Goal: Task Accomplishment & Management: Manage account settings

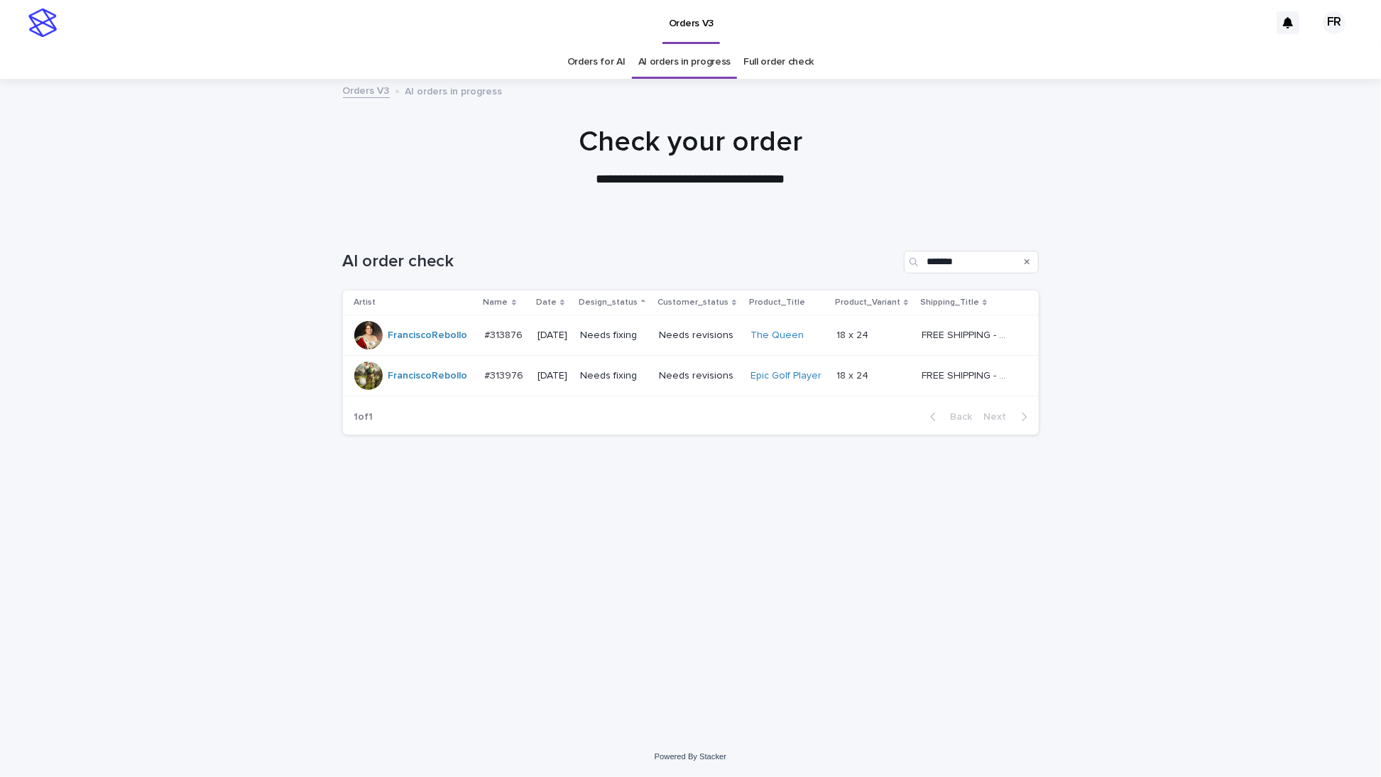
click at [645, 356] on td "Needs fixing" at bounding box center [613, 376] width 79 height 40
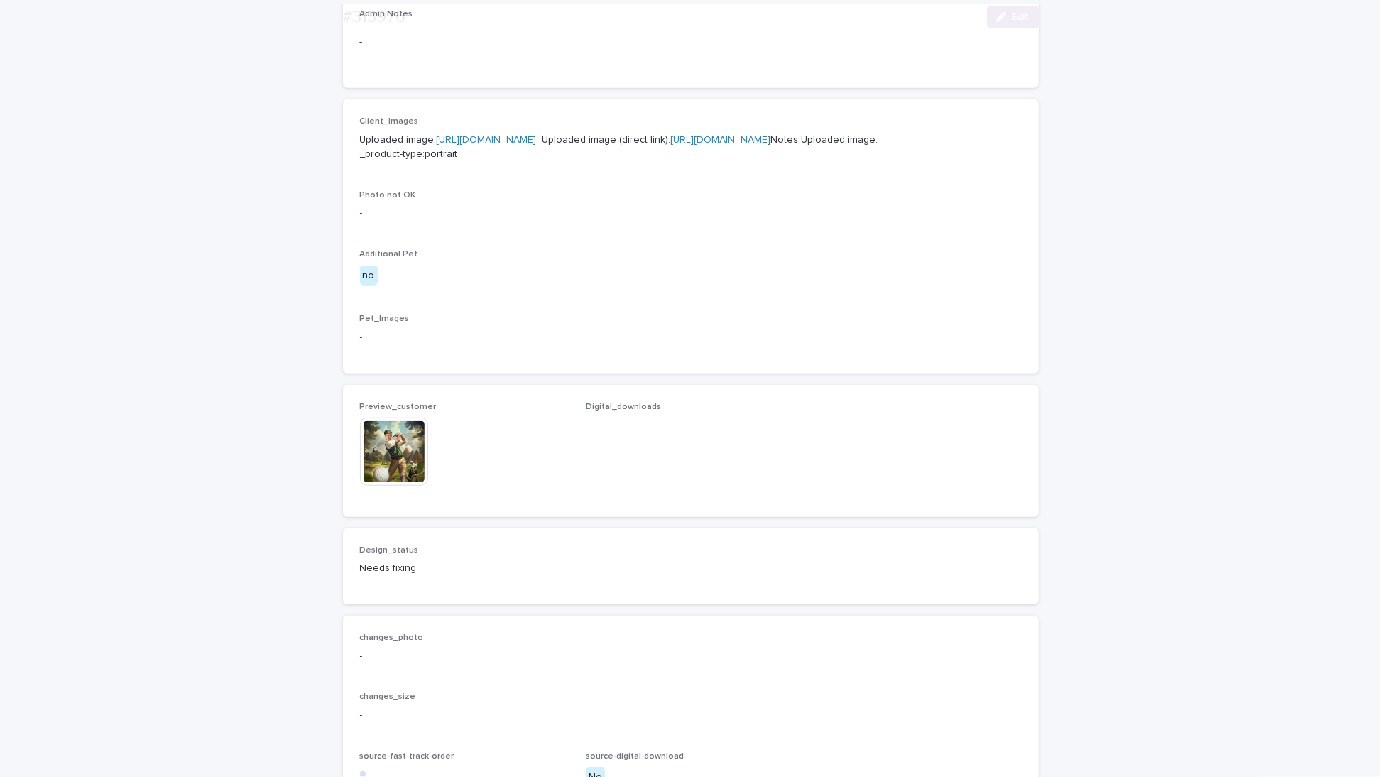
scroll to position [568, 0]
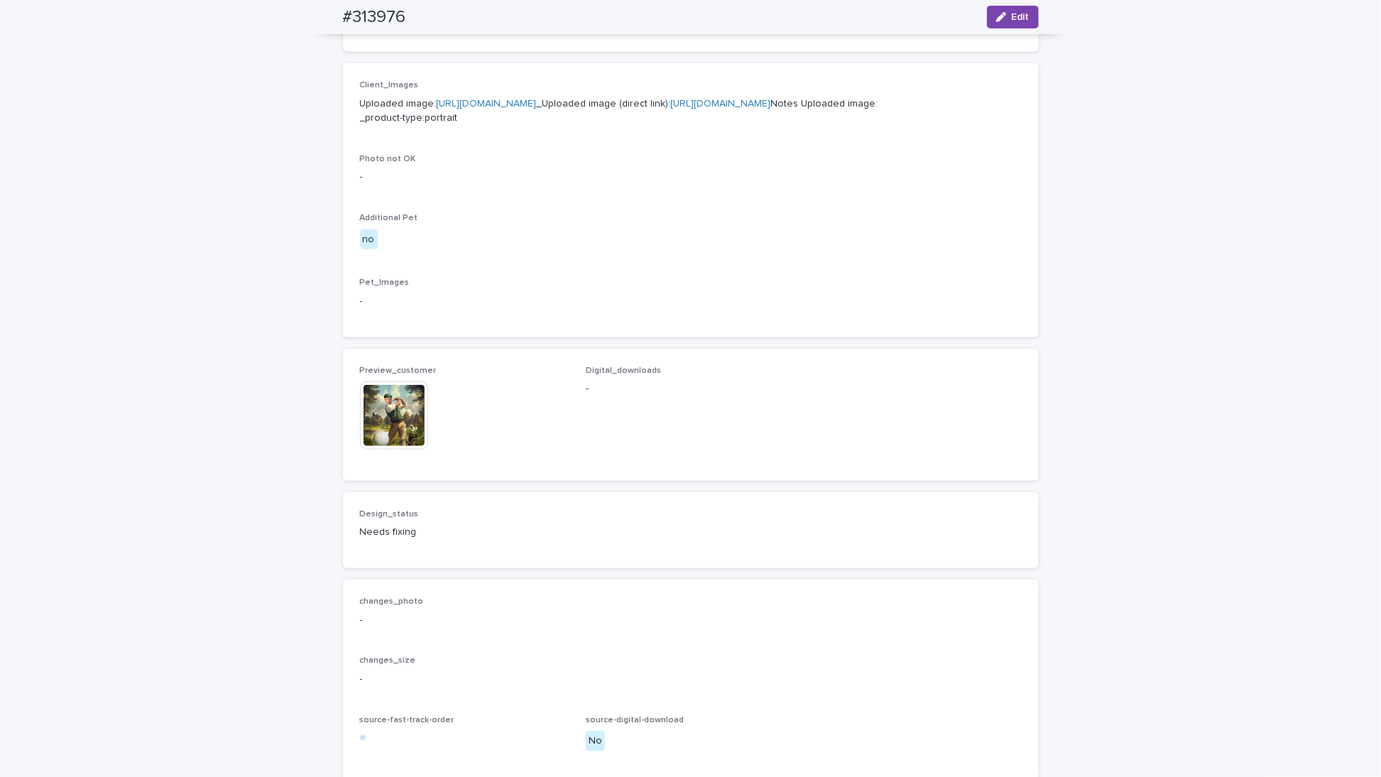
click at [413, 449] on img at bounding box center [394, 415] width 68 height 68
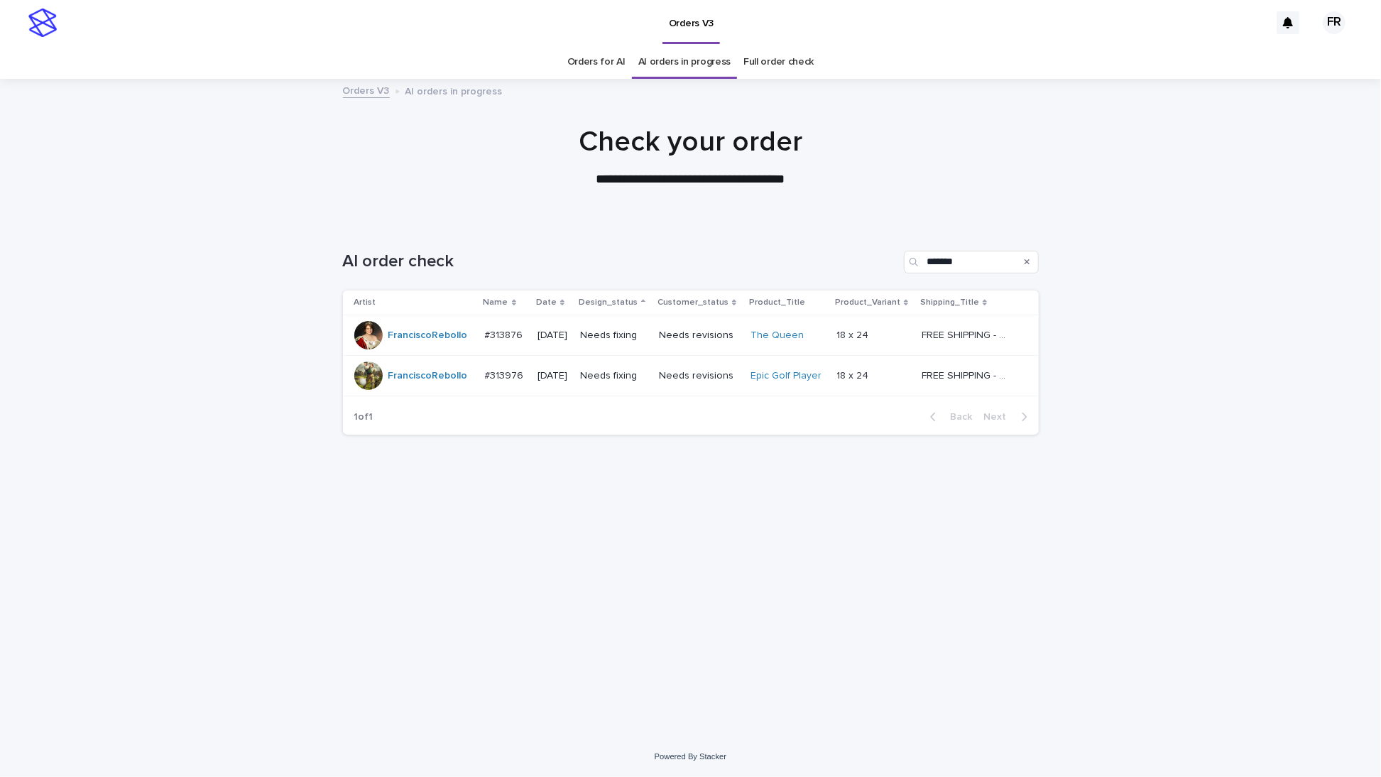
click at [594, 360] on td "Needs fixing" at bounding box center [613, 376] width 79 height 40
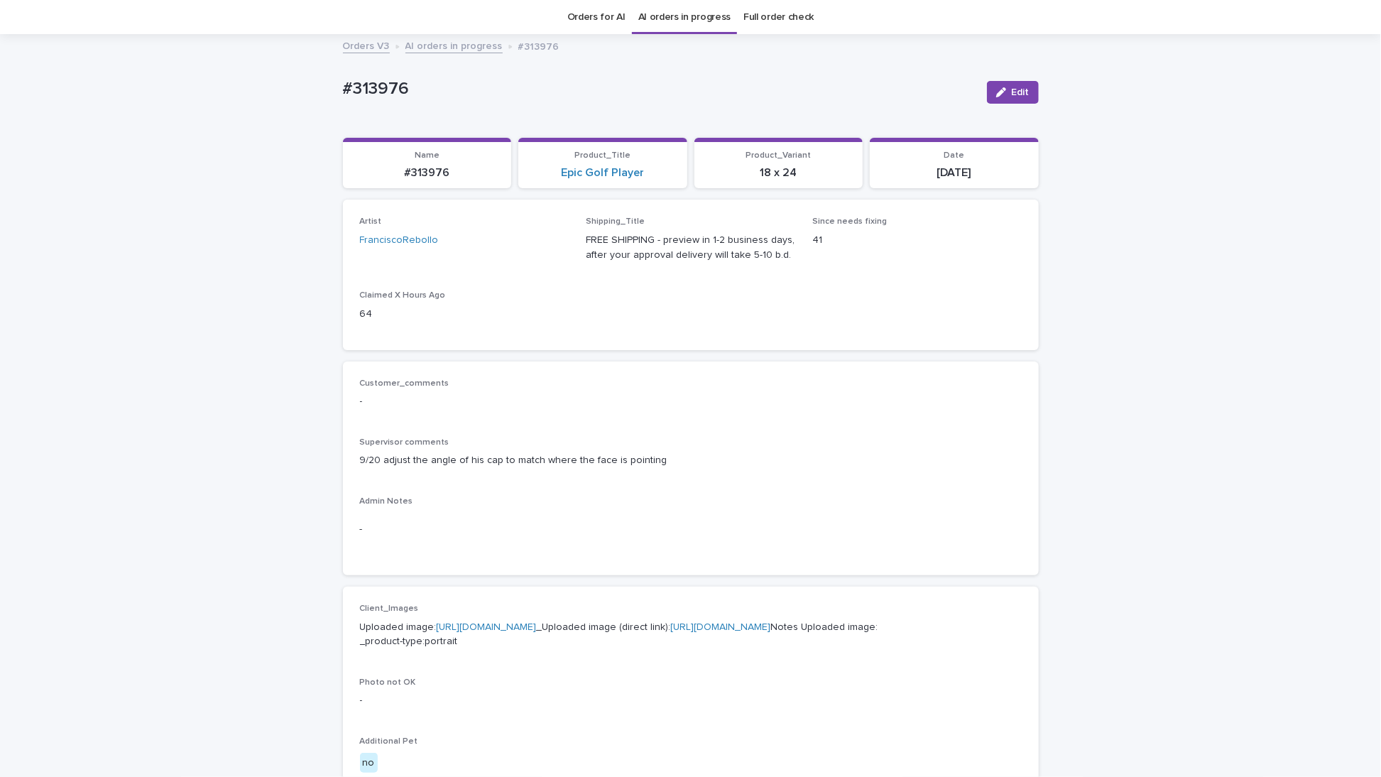
scroll to position [613, 0]
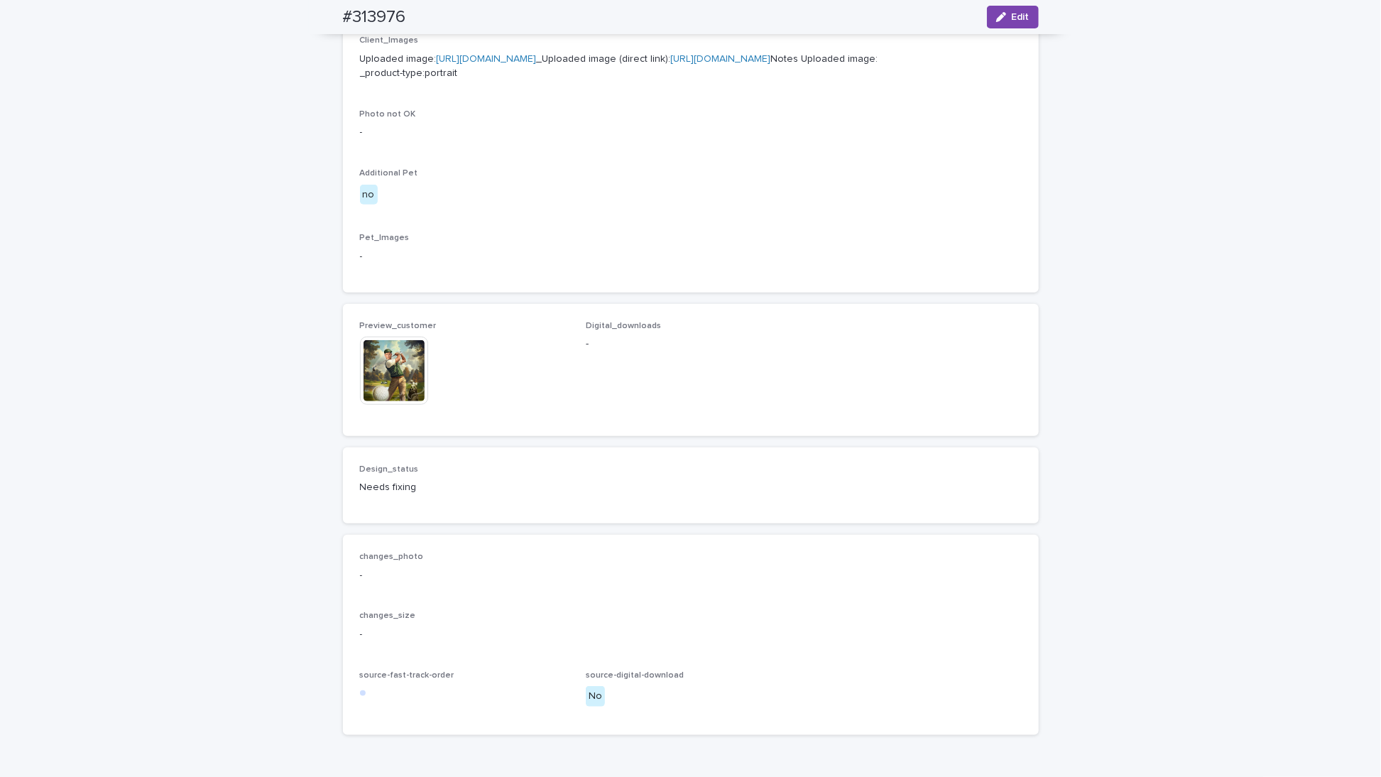
click at [412, 405] on img at bounding box center [394, 371] width 68 height 68
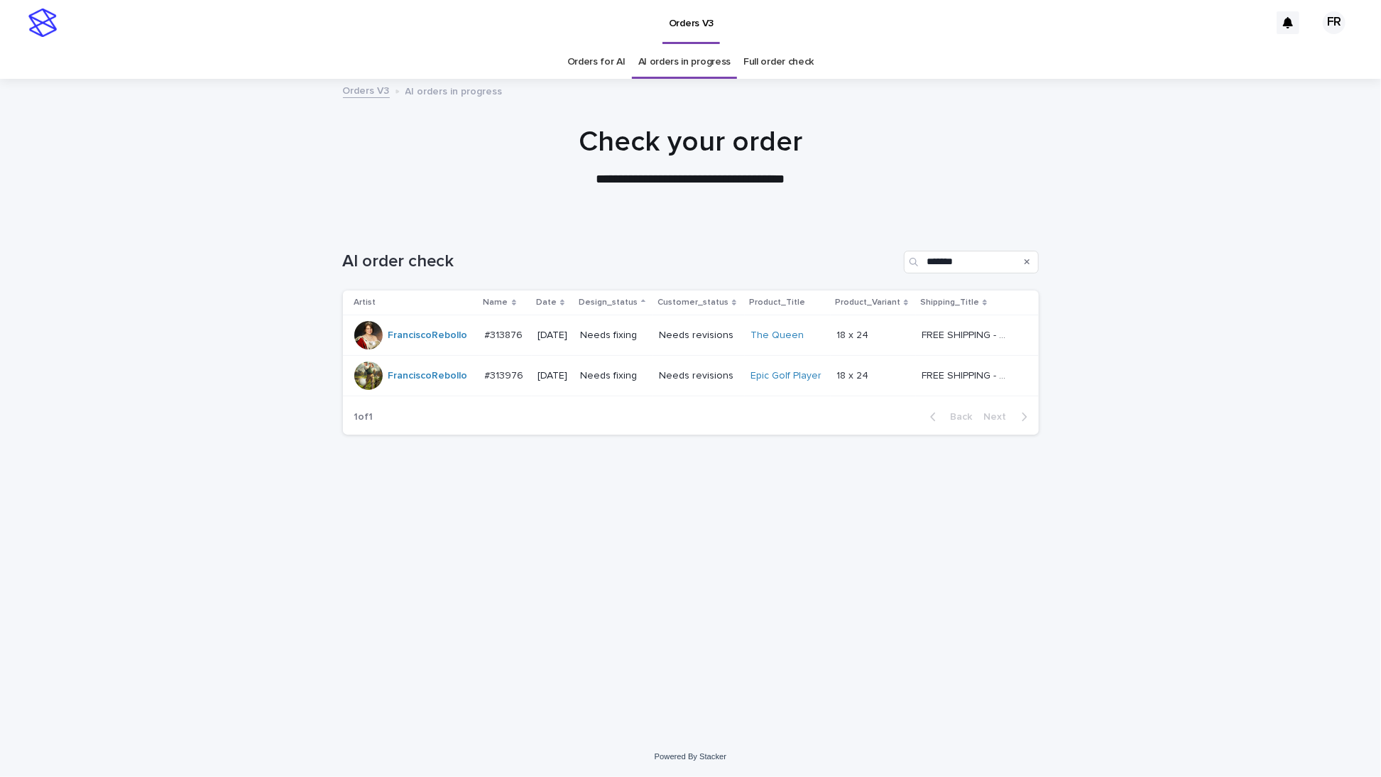
click at [628, 329] on p "Needs fixing" at bounding box center [613, 335] width 67 height 12
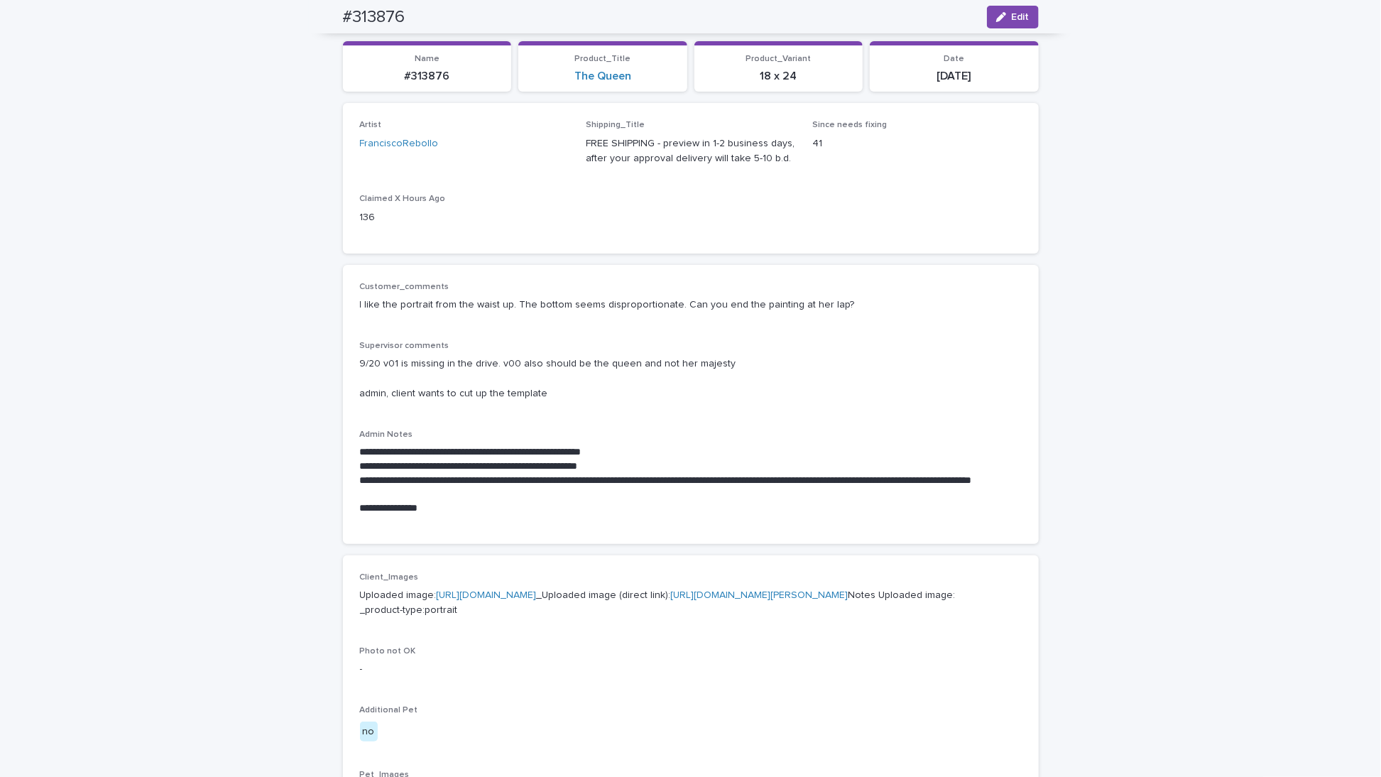
scroll to position [136, 0]
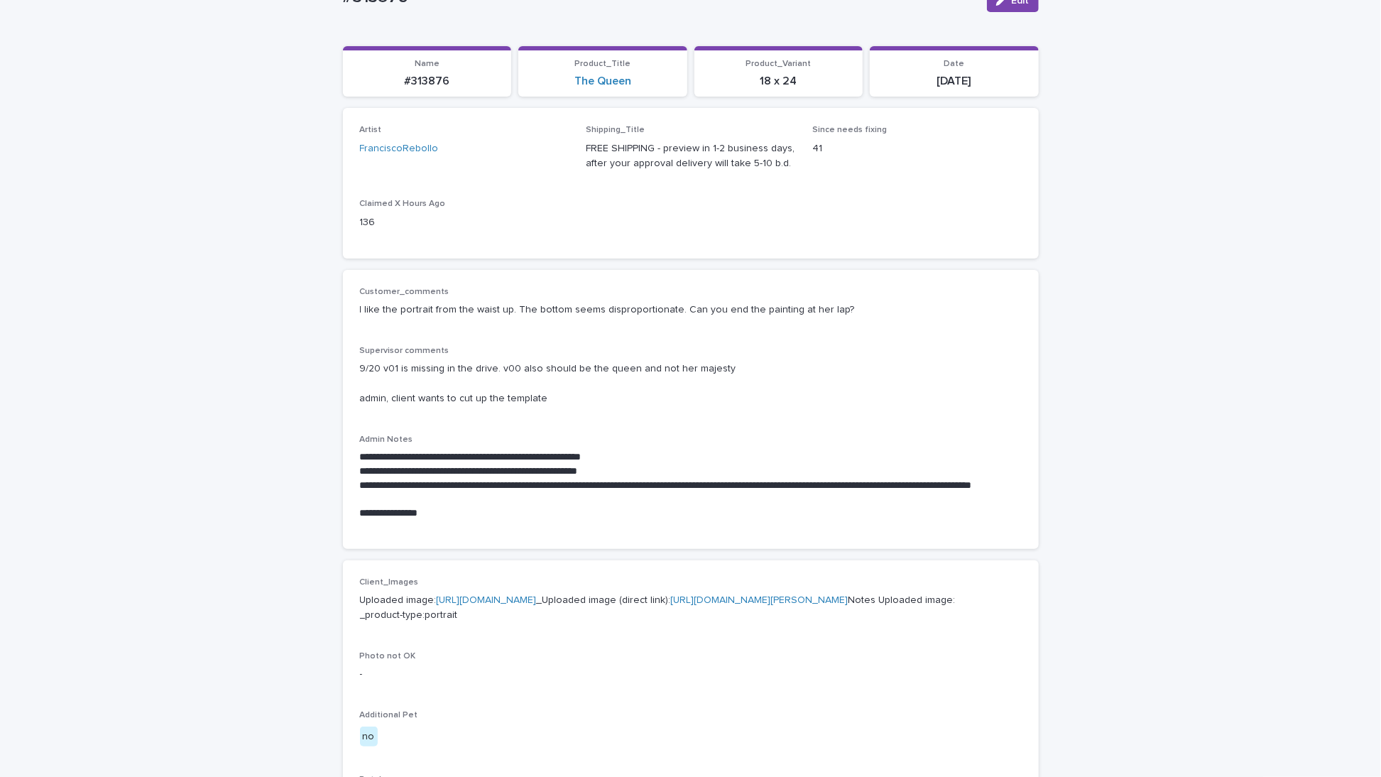
click at [417, 79] on p "#313876" at bounding box center [427, 81] width 152 height 13
copy p "313876"
click at [1086, 129] on div "**********" at bounding box center [690, 651] width 1381 height 1415
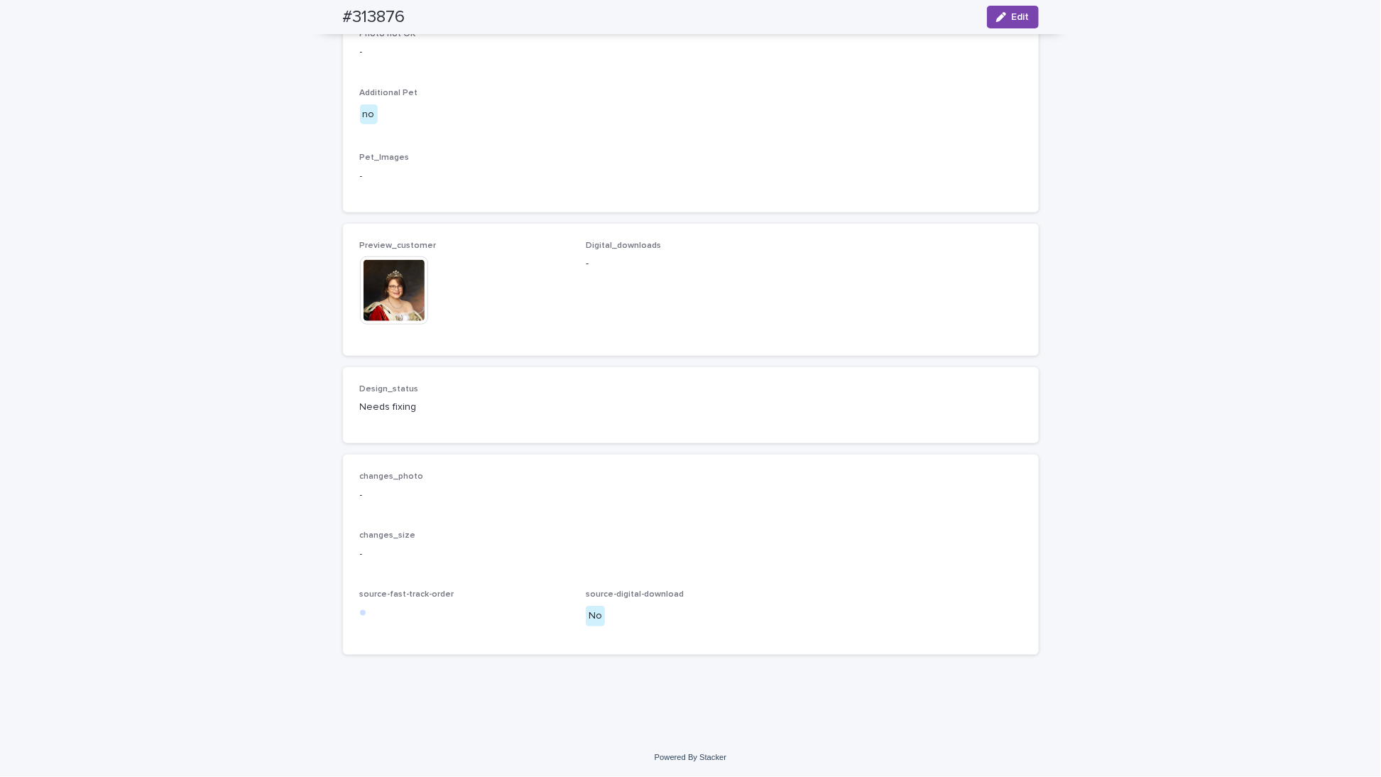
click at [1013, 18] on span "Edit" at bounding box center [1021, 17] width 18 height 10
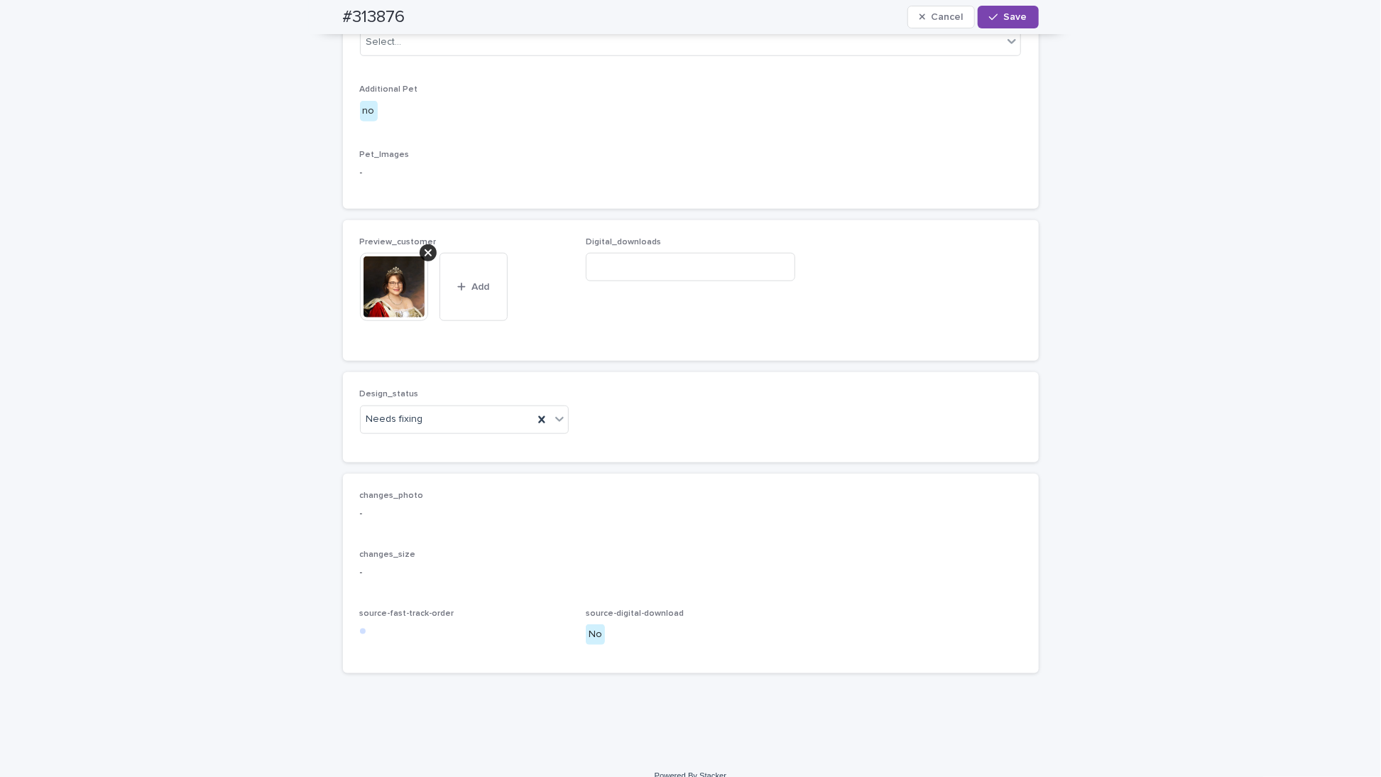
scroll to position [792, 0]
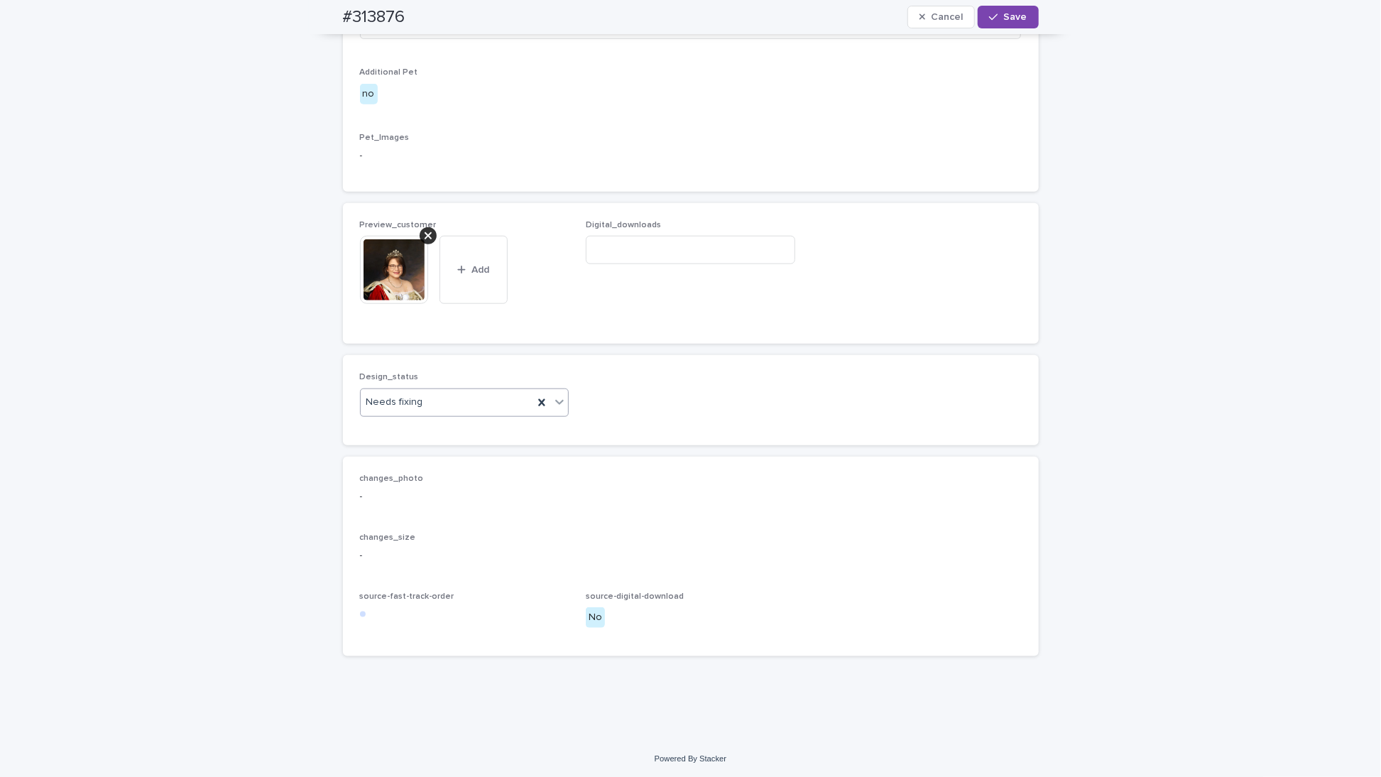
click at [465, 414] on div "Needs fixing" at bounding box center [447, 402] width 173 height 23
click at [444, 511] on div "Uploaded" at bounding box center [459, 516] width 208 height 25
click at [1027, 24] on button "Save" at bounding box center [1008, 17] width 60 height 23
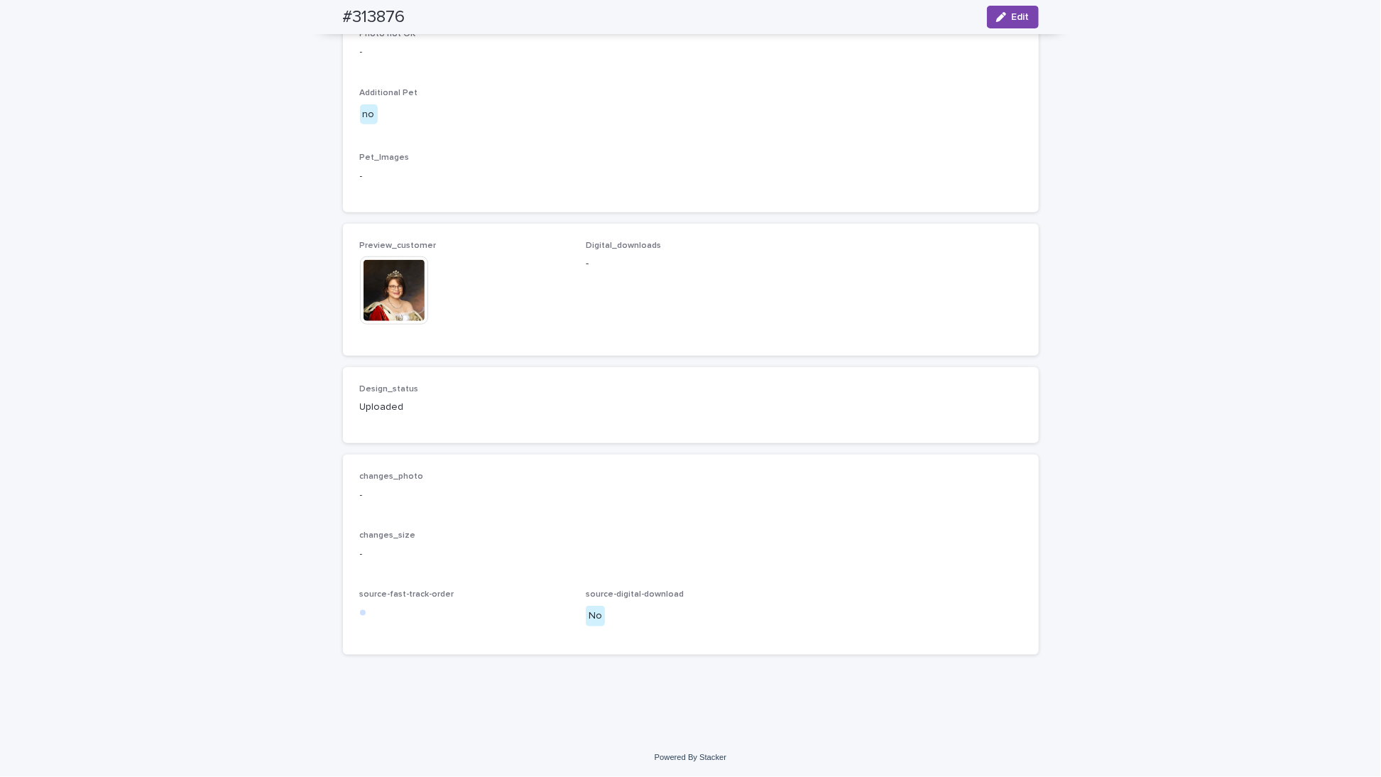
scroll to position [775, 0]
click at [300, 401] on div "**********" at bounding box center [690, 29] width 1381 height 1415
click at [376, 324] on img at bounding box center [394, 290] width 68 height 68
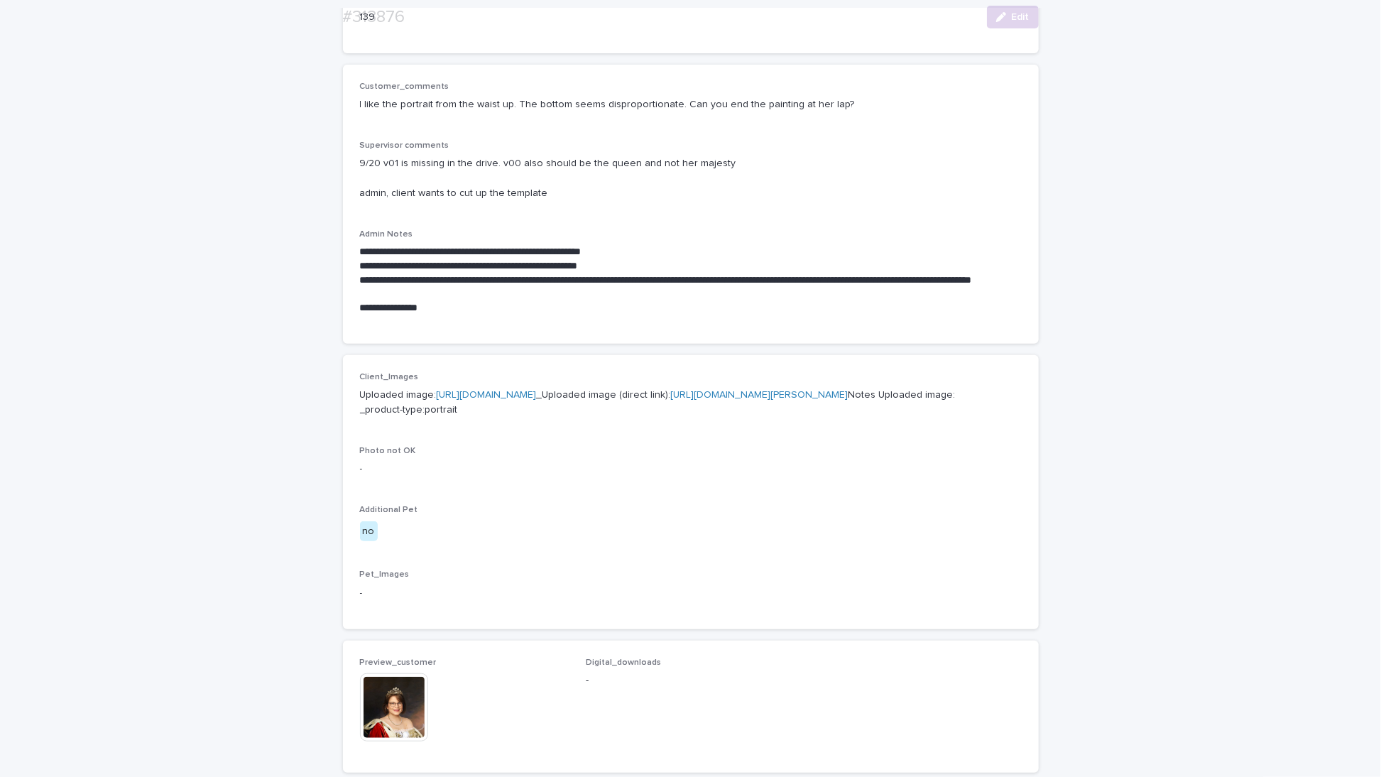
scroll to position [704, 0]
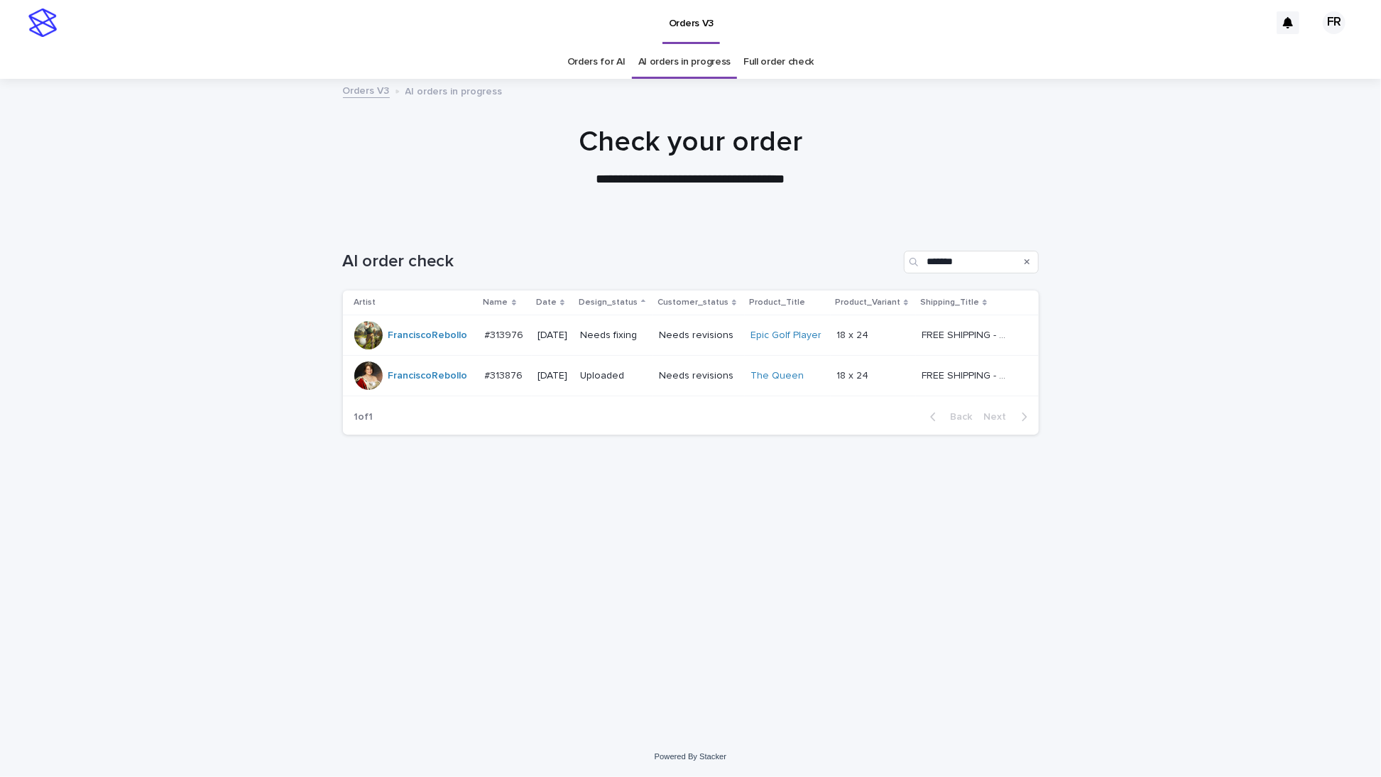
click at [648, 333] on p "Needs fixing" at bounding box center [613, 335] width 67 height 12
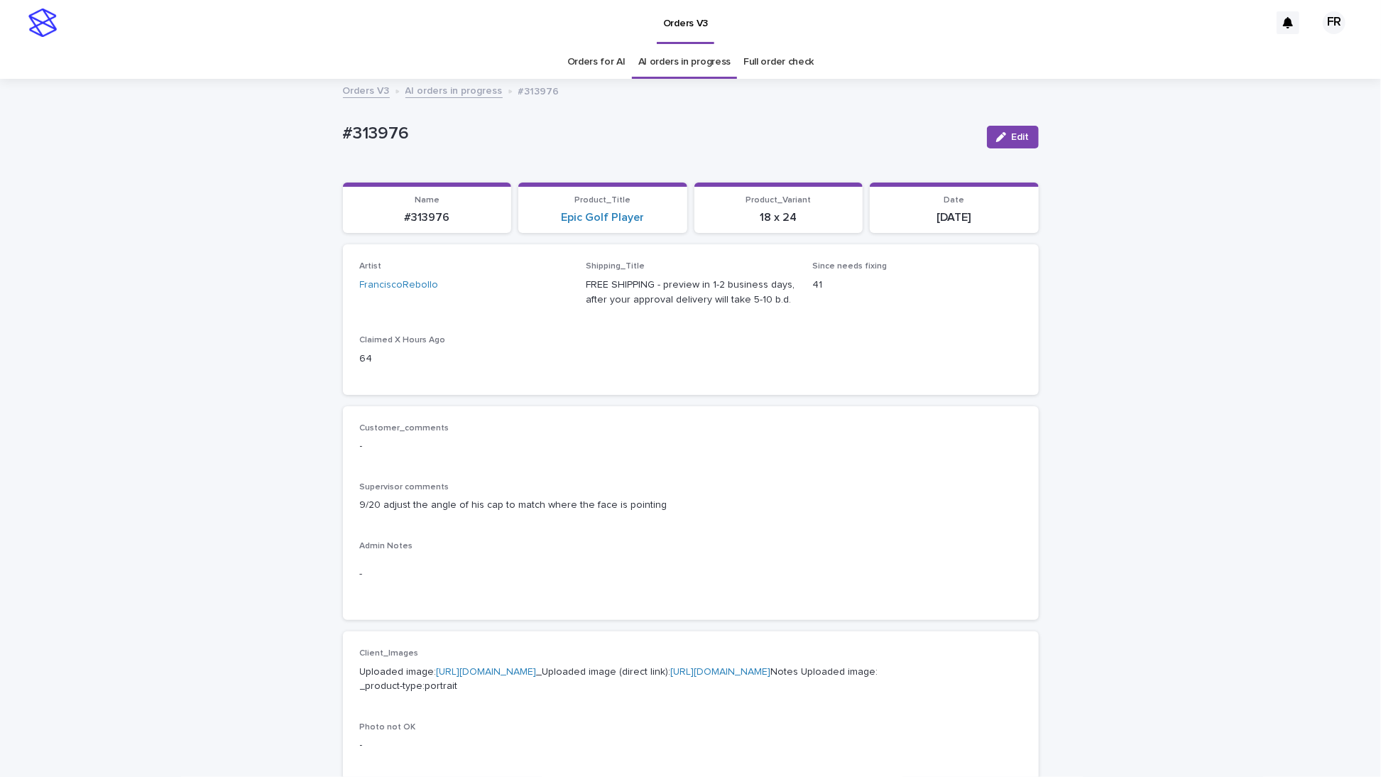
scroll to position [45, 0]
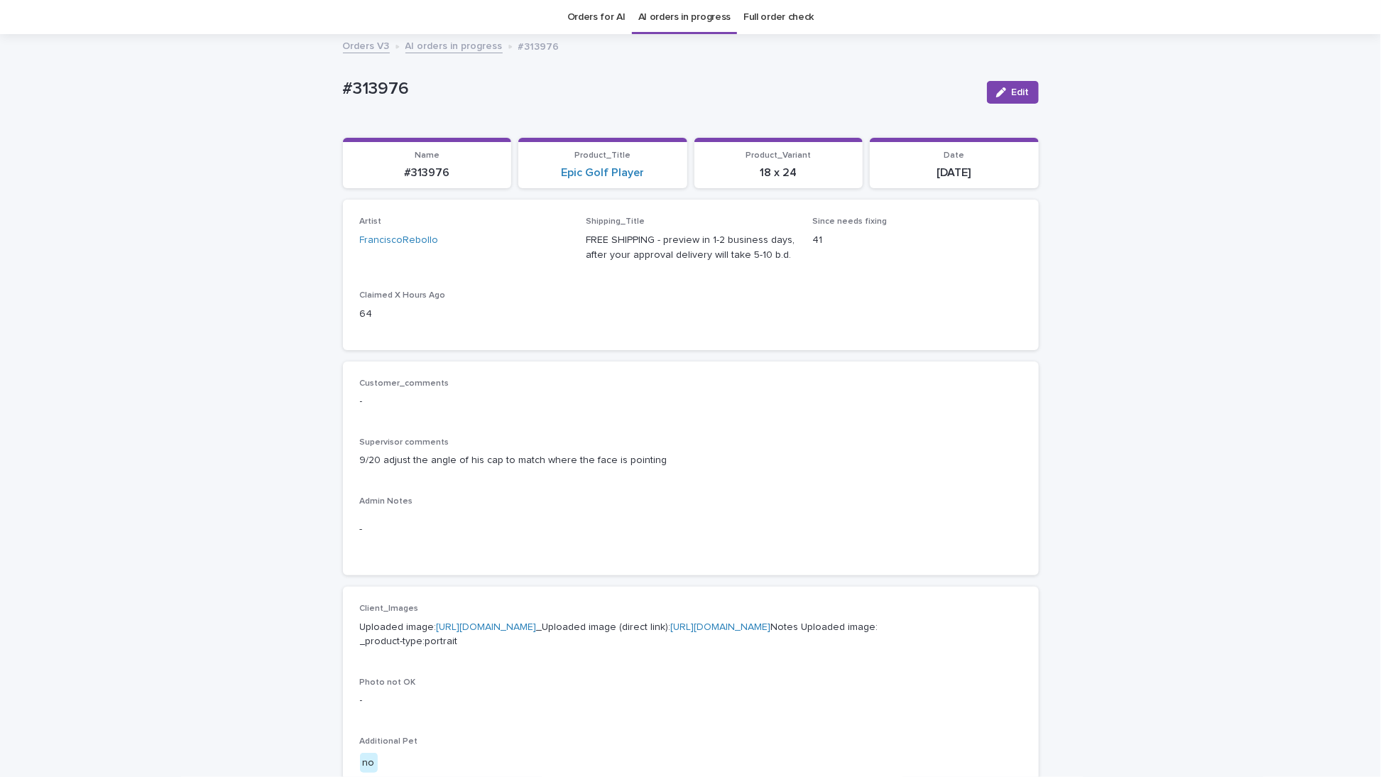
click at [667, 354] on div "Loading... Saving… Artist FranciscoRebollo Shipping_Title FREE SHIPPING - previ…" at bounding box center [691, 280] width 696 height 161
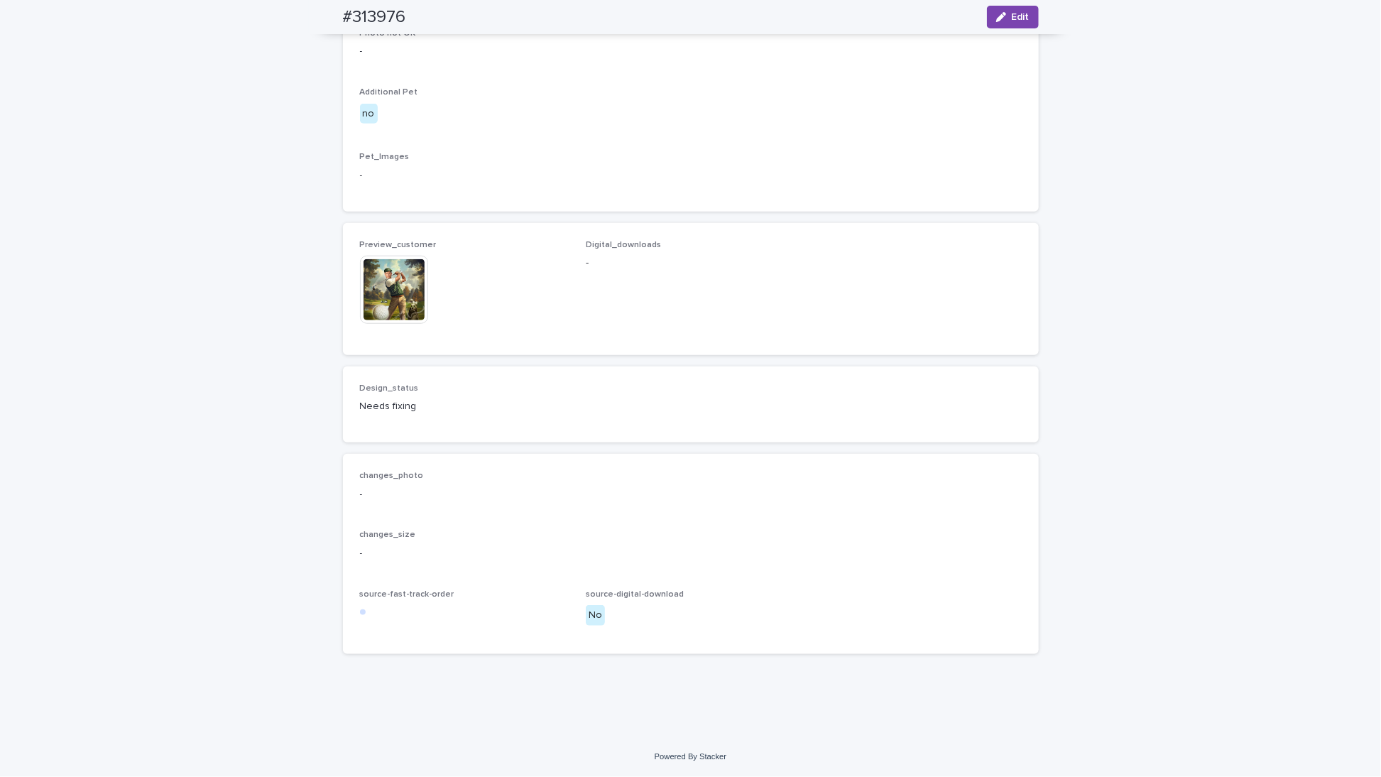
scroll to position [766, 0]
click at [391, 18] on h2 "#313976" at bounding box center [374, 17] width 63 height 21
copy h2 "313976"
click at [567, 437] on div "Design_status Needs fixing" at bounding box center [691, 404] width 696 height 76
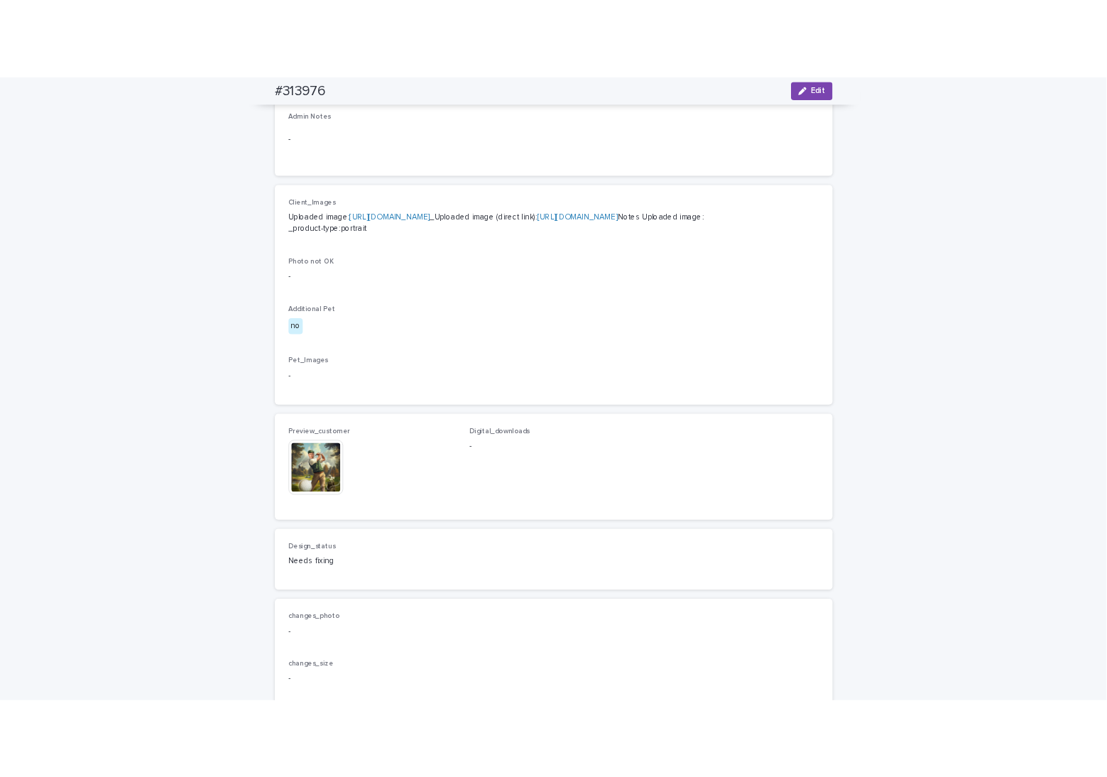
scroll to position [482, 0]
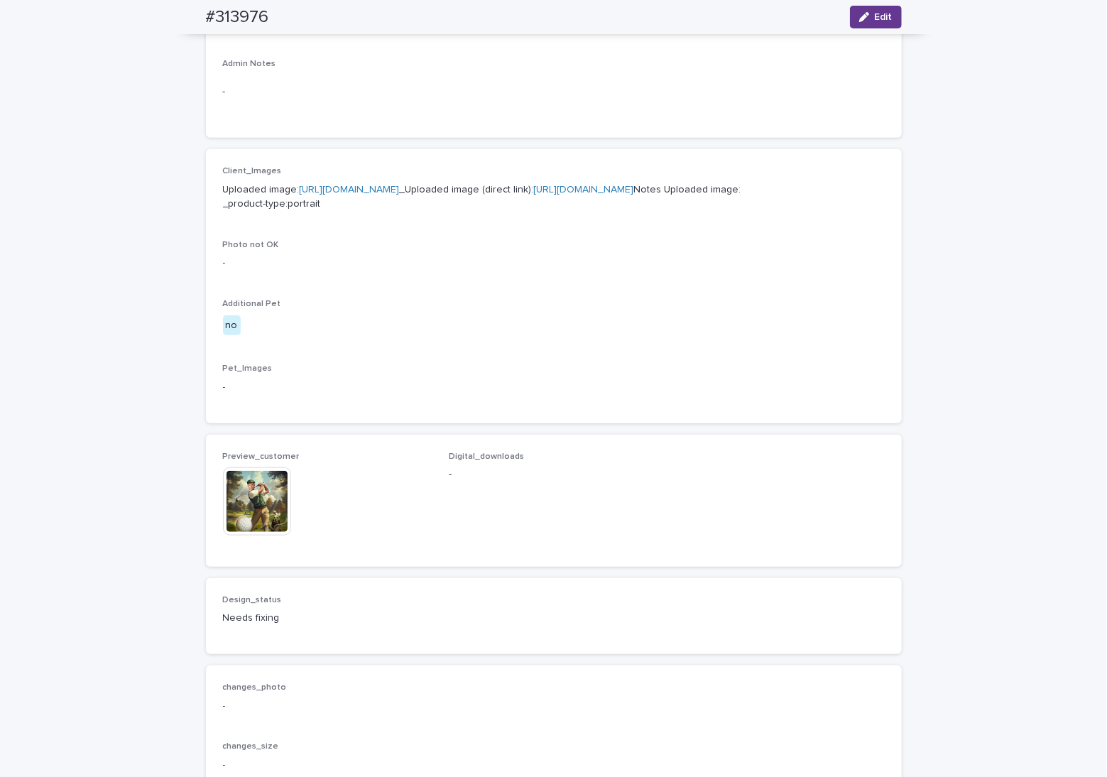
click at [860, 9] on button "Edit" at bounding box center [876, 17] width 52 height 23
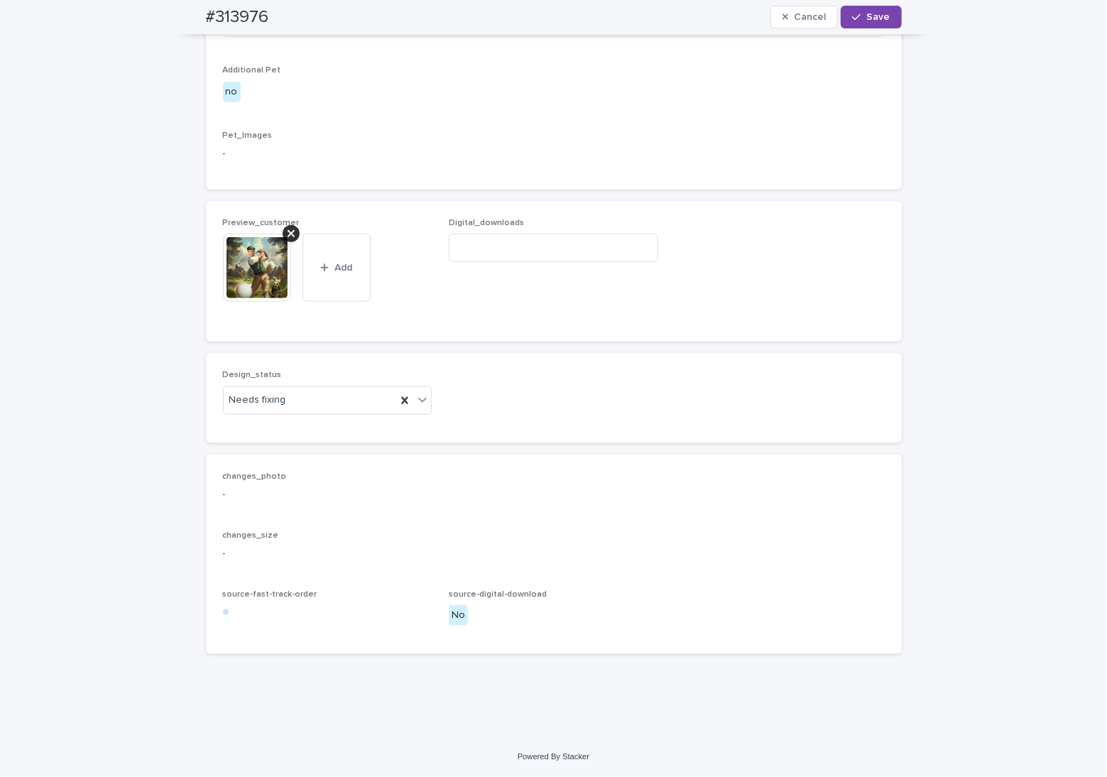
scroll to position [801, 0]
click at [240, 409] on div "Needs fixing" at bounding box center [310, 399] width 173 height 23
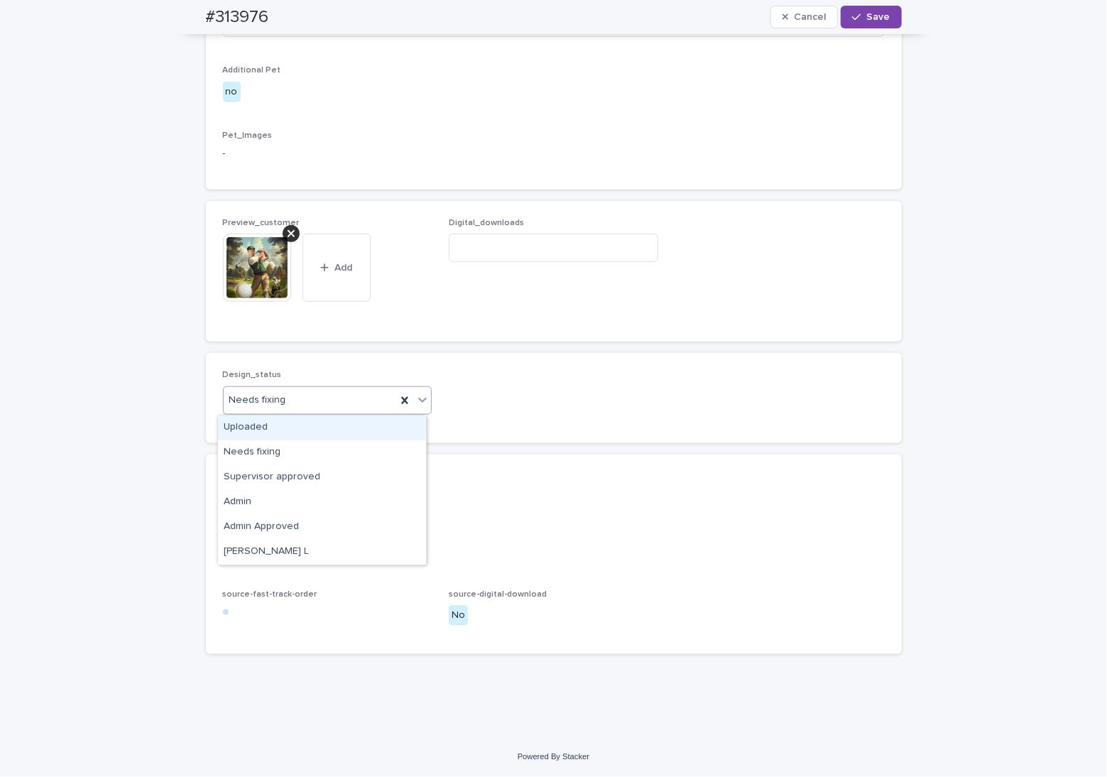
click at [244, 421] on div "Uploaded" at bounding box center [322, 427] width 208 height 25
click at [288, 231] on icon at bounding box center [291, 233] width 7 height 11
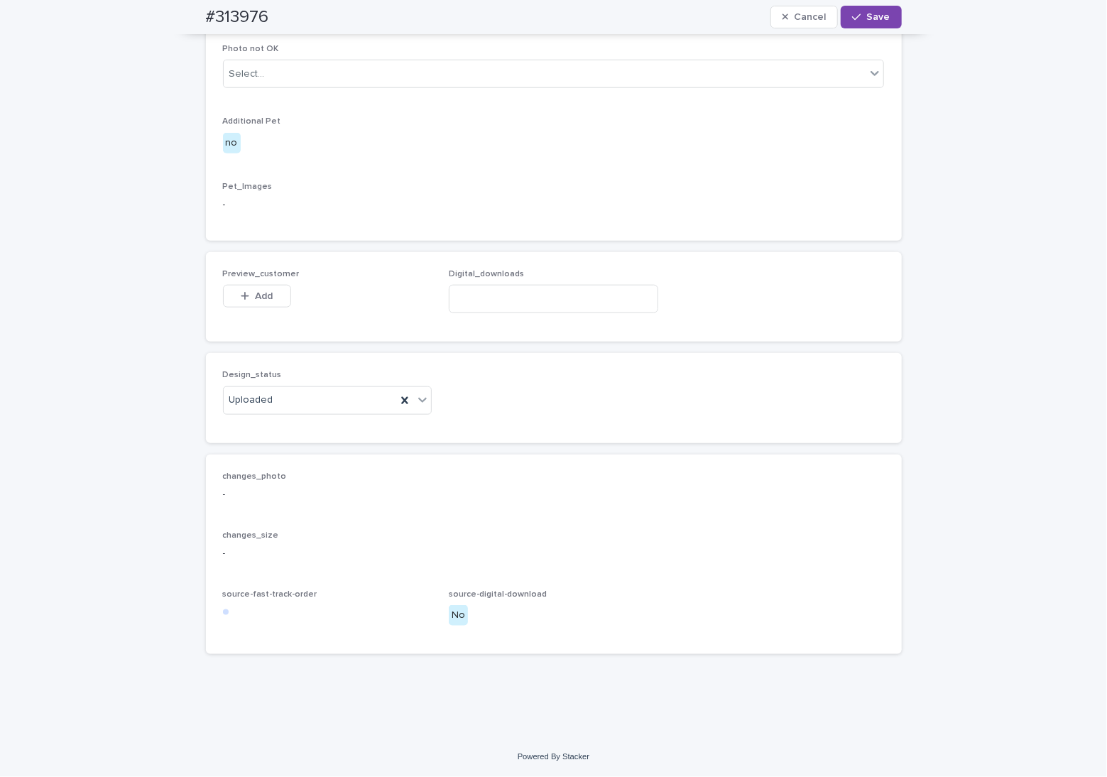
scroll to position [750, 0]
click at [258, 295] on span "Add" at bounding box center [264, 296] width 18 height 10
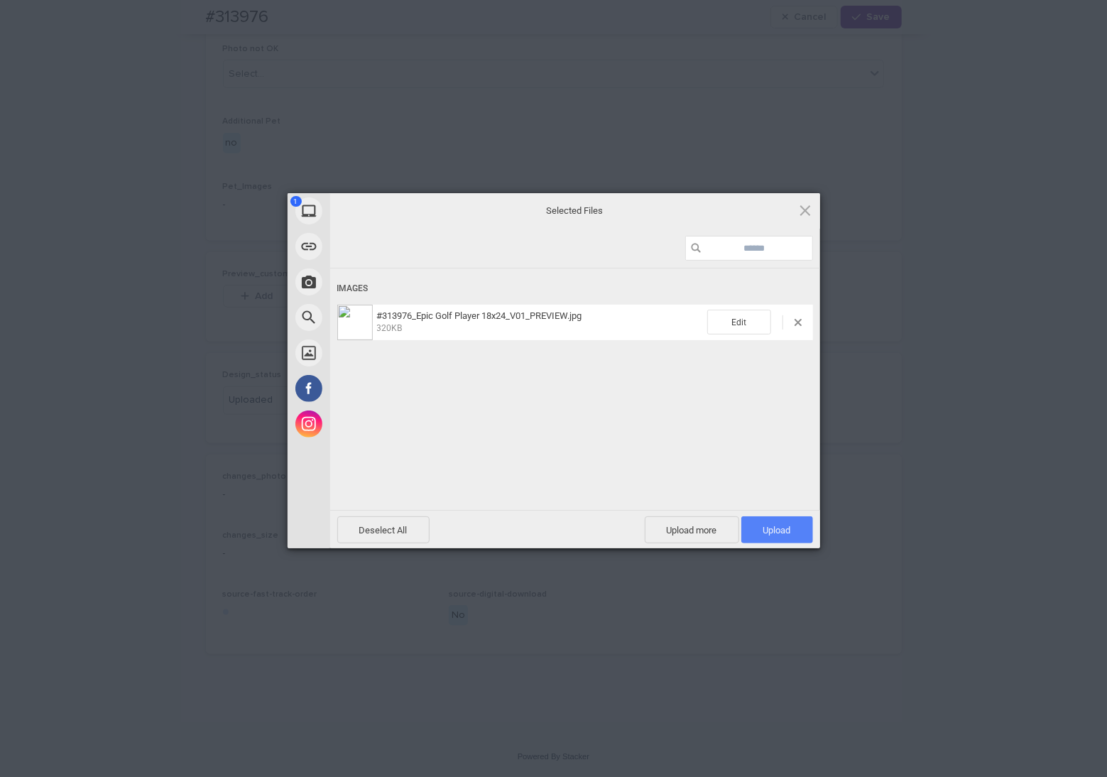
click at [782, 533] on span "Upload 1" at bounding box center [777, 530] width 28 height 11
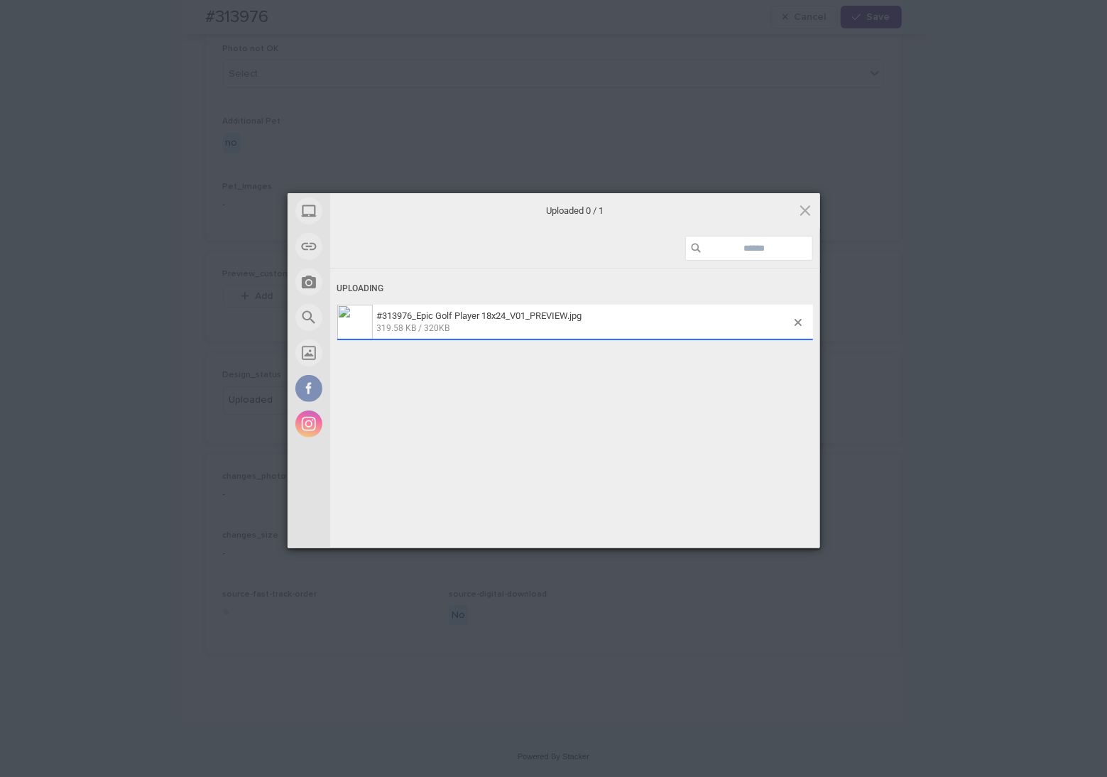
scroll to position [775, 0]
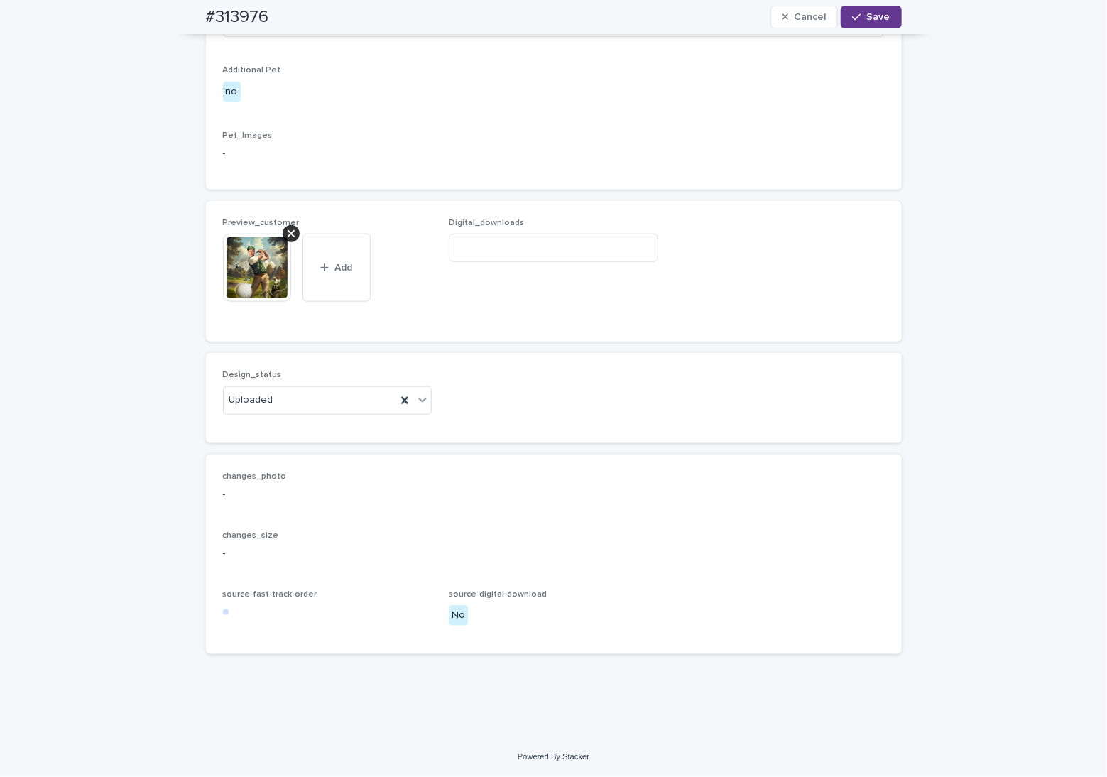
click at [867, 12] on span "Save" at bounding box center [878, 17] width 23 height 10
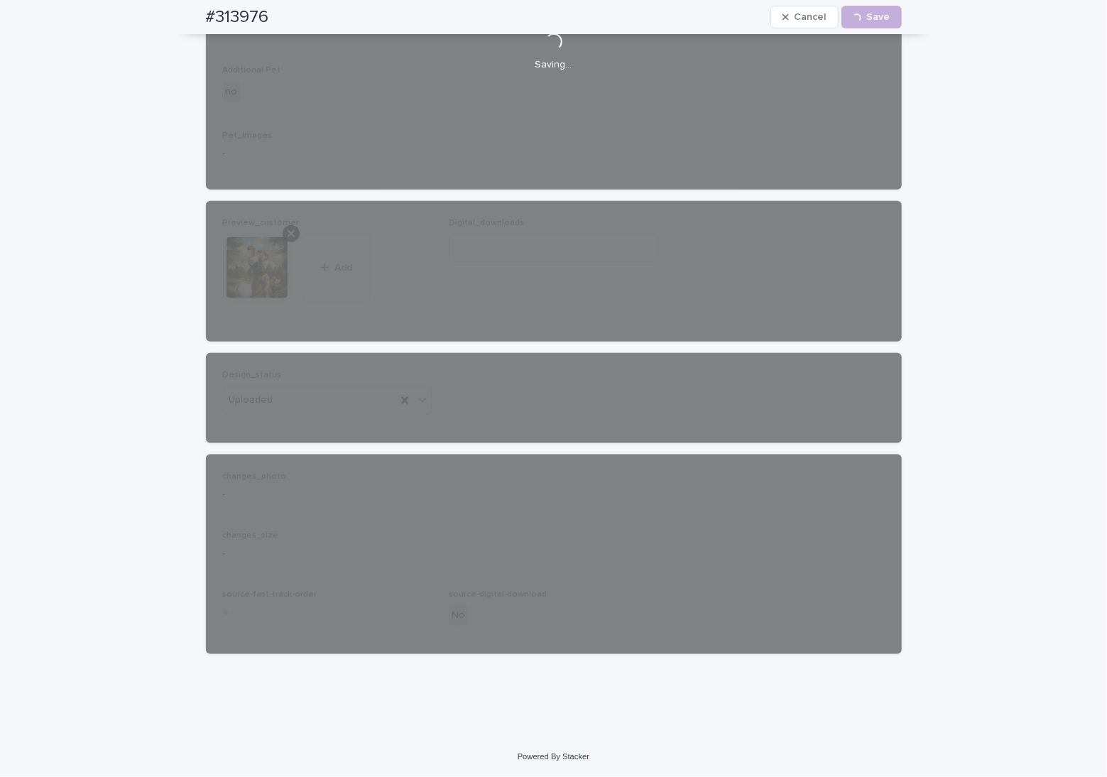
click at [240, 18] on h2 "#313976" at bounding box center [237, 17] width 63 height 21
click at [241, 13] on h2 "#313976" at bounding box center [237, 17] width 63 height 21
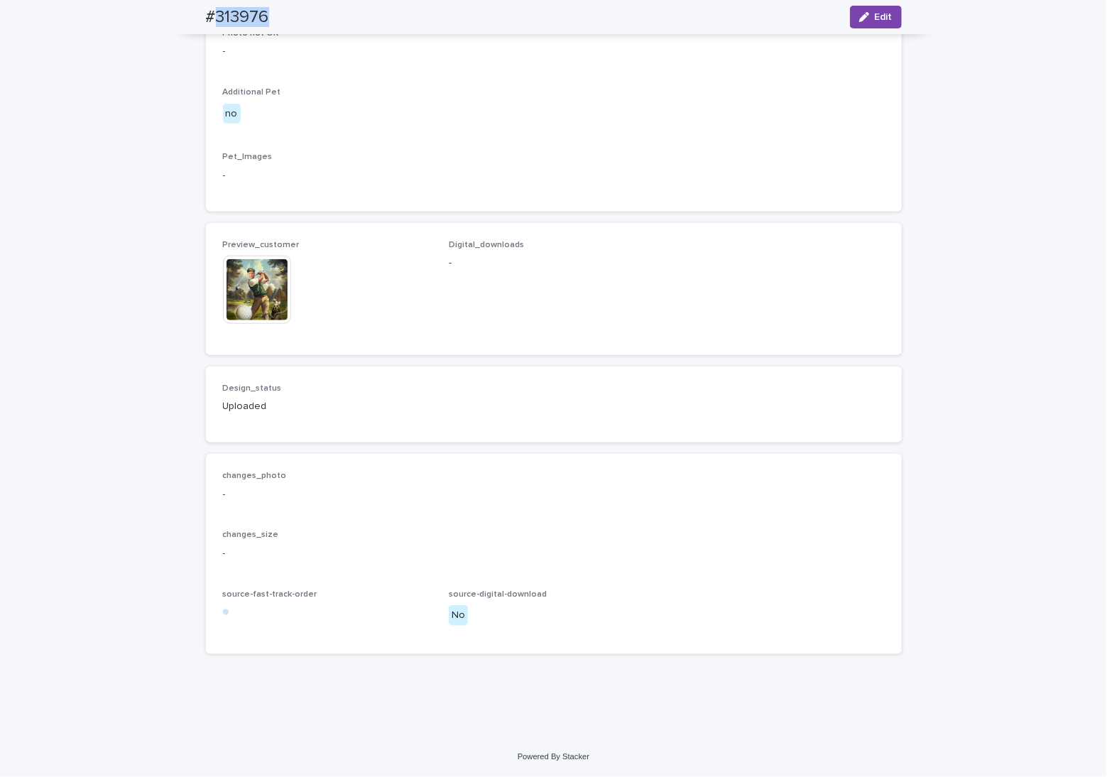
copy h2 "313976"
click at [152, 199] on div "Loading... Saving… Loading... Saving… #313976 Edit #313976 Edit Sorry, there wa…" at bounding box center [553, 62] width 1107 height 1350
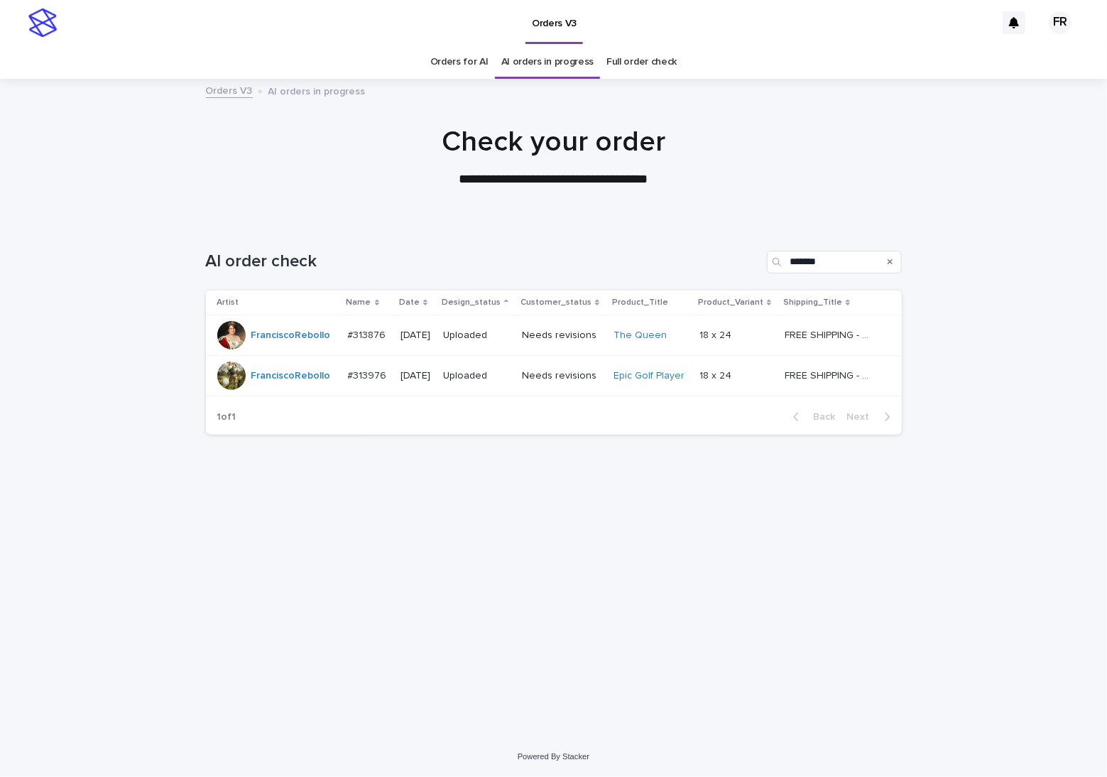
click at [378, 218] on div at bounding box center [553, 151] width 1107 height 142
click at [753, 575] on div "Loading... Saving… Loading... Saving… AI order check ******* Artist Name Date D…" at bounding box center [554, 461] width 710 height 479
